Goal: Task Accomplishment & Management: Manage account settings

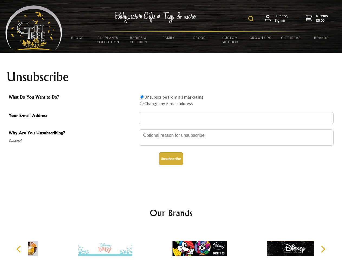
click at [252, 19] on img at bounding box center [251, 18] width 5 height 5
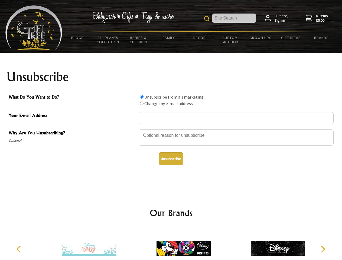
click at [171, 129] on div at bounding box center [236, 138] width 195 height 19
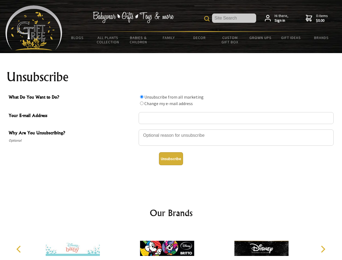
click at [142, 97] on input "What Do You Want to Do?" at bounding box center [142, 97] width 4 height 4
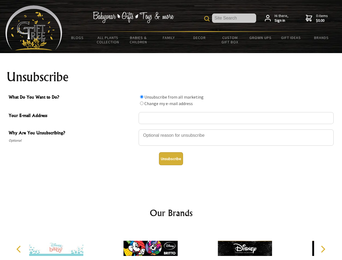
click at [142, 103] on input "What Do You Want to Do?" at bounding box center [142, 104] width 4 height 4
radio input "true"
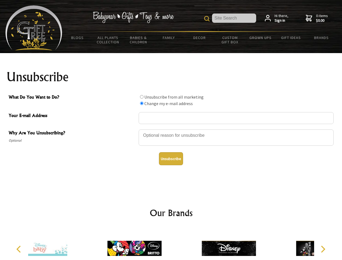
click at [171, 159] on button "Unsubscribe" at bounding box center [171, 158] width 24 height 13
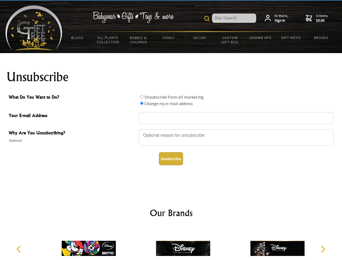
click at [171, 244] on img at bounding box center [183, 248] width 54 height 41
click at [20, 249] on icon "Previous" at bounding box center [19, 249] width 7 height 7
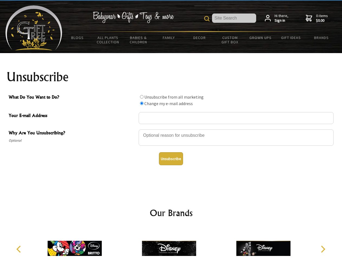
click at [323, 249] on icon "Next" at bounding box center [322, 249] width 7 height 7
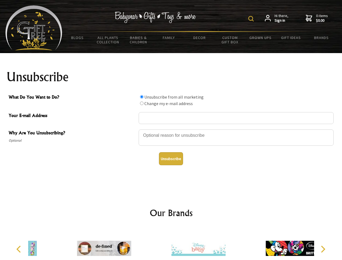
click at [252, 19] on img at bounding box center [251, 18] width 5 height 5
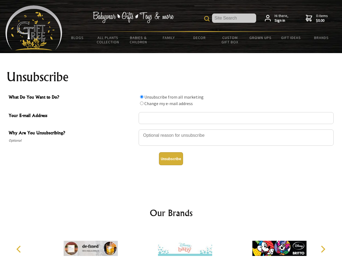
click at [171, 129] on div at bounding box center [236, 138] width 195 height 19
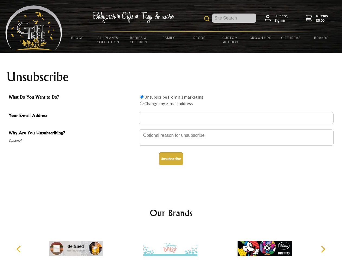
click at [142, 97] on input "What Do You Want to Do?" at bounding box center [142, 97] width 4 height 4
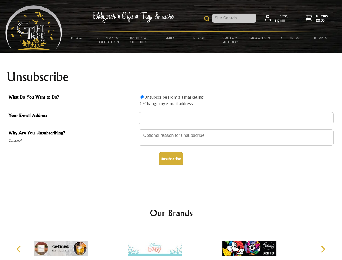
click at [142, 103] on input "What Do You Want to Do?" at bounding box center [142, 104] width 4 height 4
radio input "true"
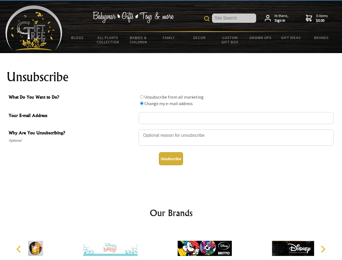
click at [171, 159] on button "Unsubscribe" at bounding box center [171, 158] width 24 height 13
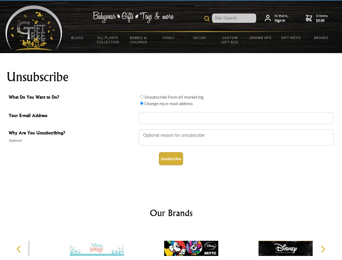
click at [171, 244] on img at bounding box center [191, 248] width 54 height 41
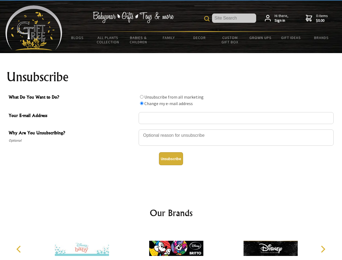
click at [20, 249] on icon "Previous" at bounding box center [19, 249] width 7 height 7
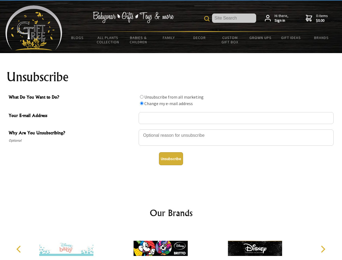
click at [323, 249] on icon "Next" at bounding box center [322, 249] width 7 height 7
